Goal: Information Seeking & Learning: Learn about a topic

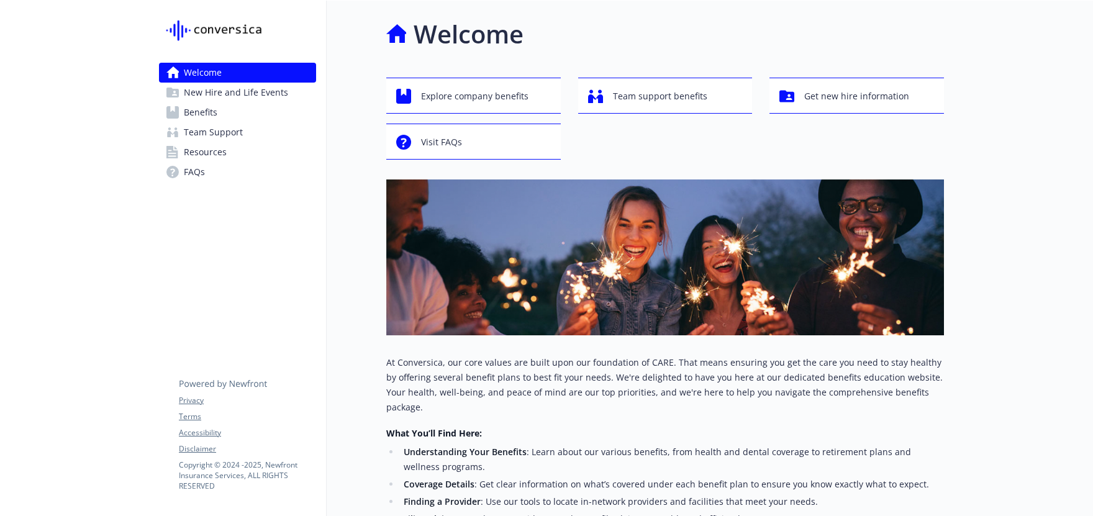
click at [229, 114] on link "Benefits" at bounding box center [237, 112] width 157 height 20
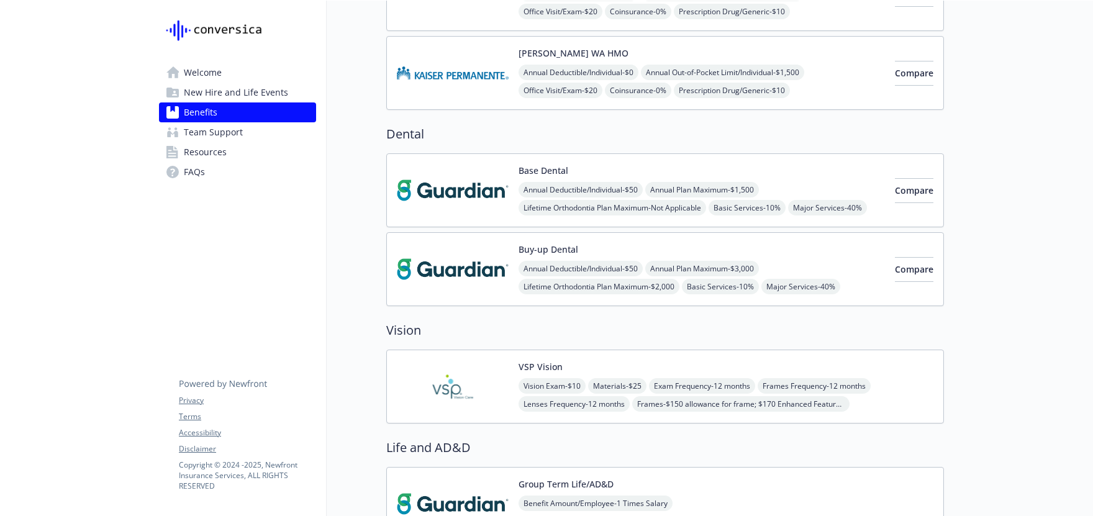
click at [466, 186] on img at bounding box center [453, 190] width 112 height 53
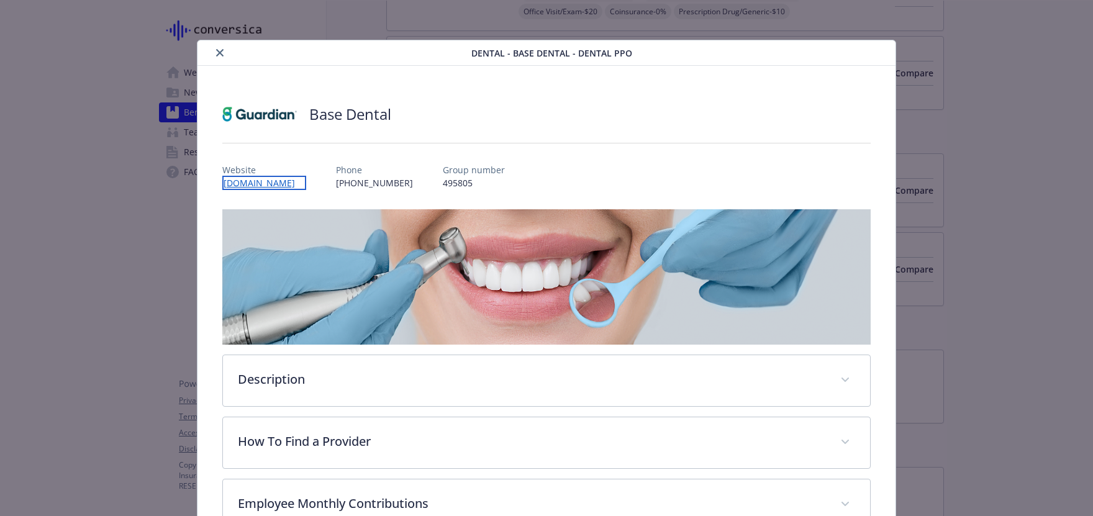
click at [286, 186] on link "[DOMAIN_NAME]" at bounding box center [264, 183] width 84 height 14
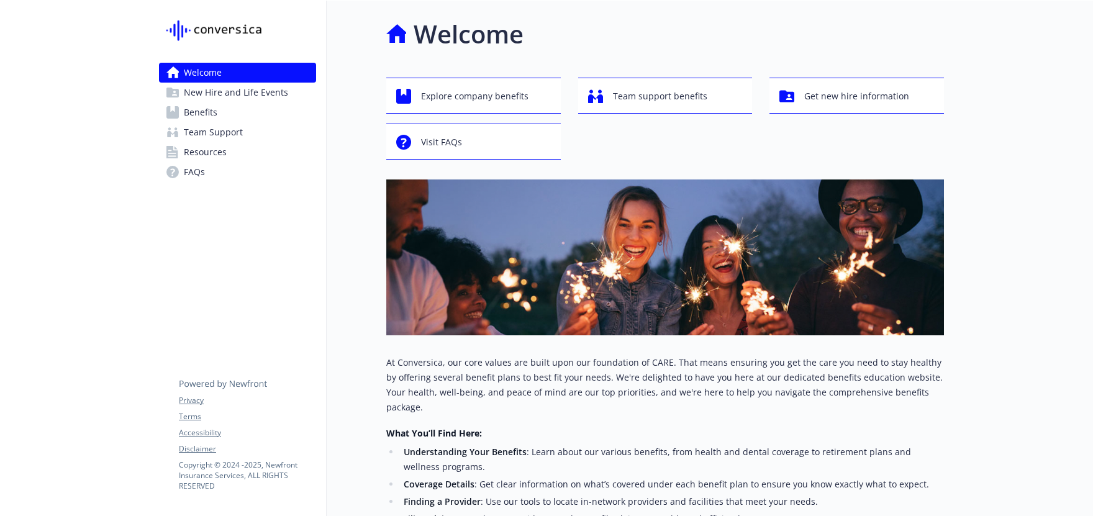
click at [213, 108] on span "Benefits" at bounding box center [201, 112] width 34 height 20
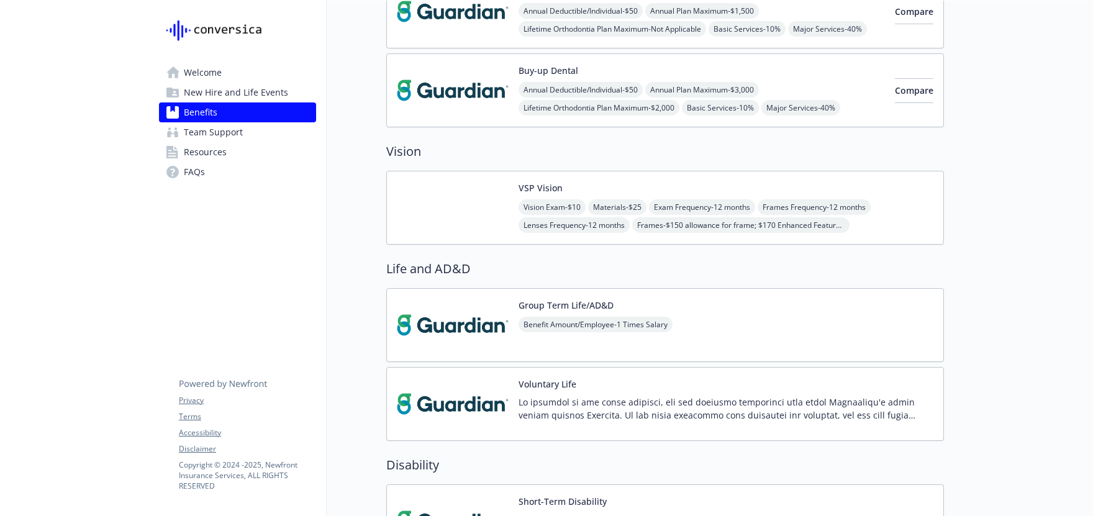
scroll to position [523, 0]
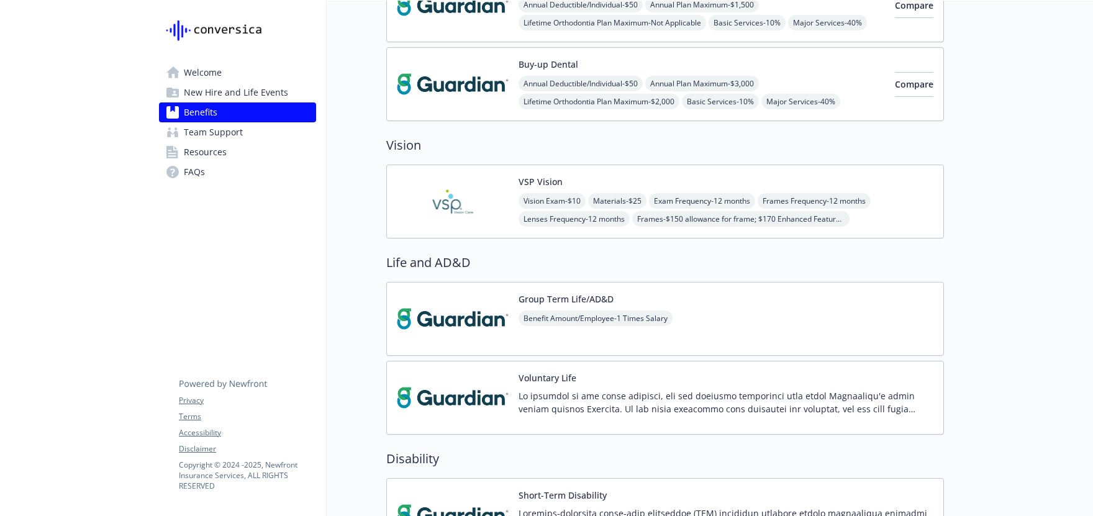
click at [440, 204] on img at bounding box center [453, 201] width 112 height 53
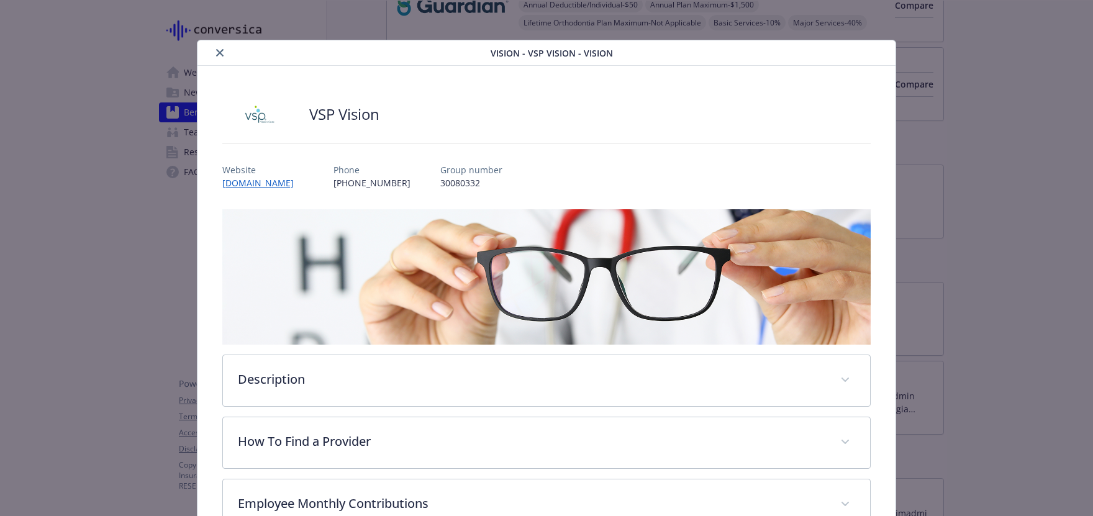
scroll to position [37, 0]
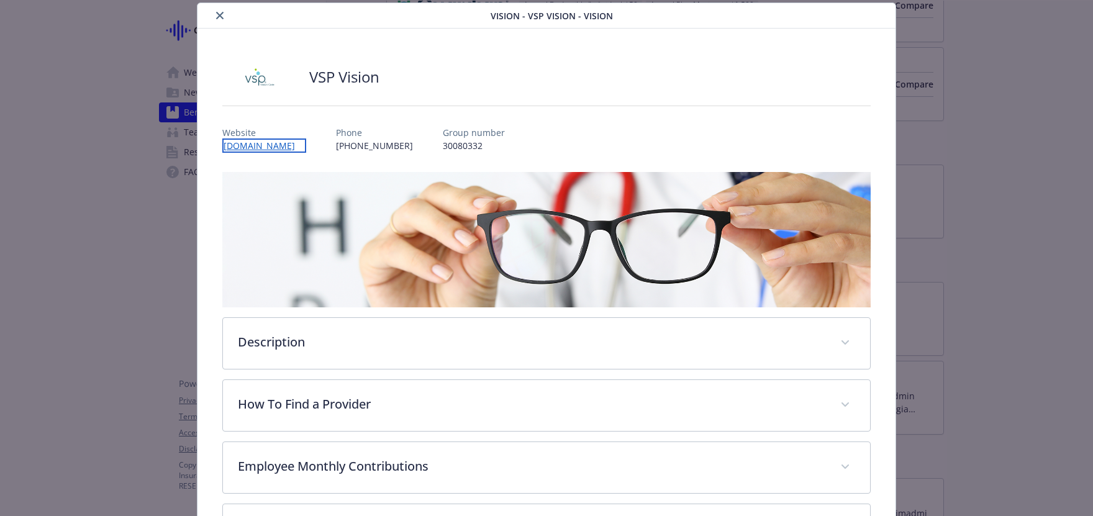
click at [265, 147] on link "www.vsp.com" at bounding box center [264, 145] width 84 height 14
